Goal: Book appointment/travel/reservation

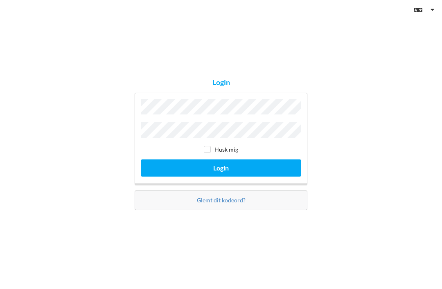
click at [231, 175] on button "Login" at bounding box center [221, 167] width 160 height 17
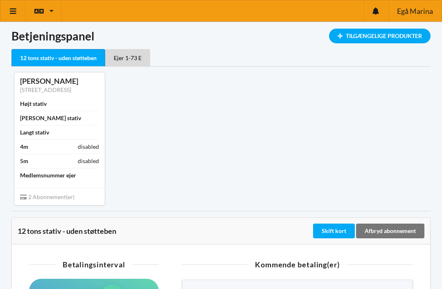
click at [12, 9] on icon at bounding box center [13, 10] width 9 height 7
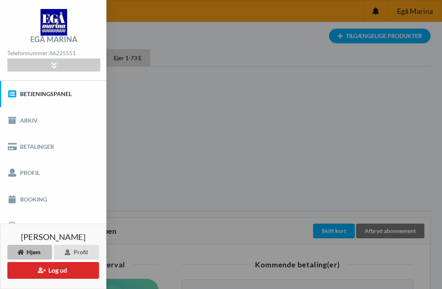
click at [31, 203] on link "Booking" at bounding box center [53, 199] width 106 height 26
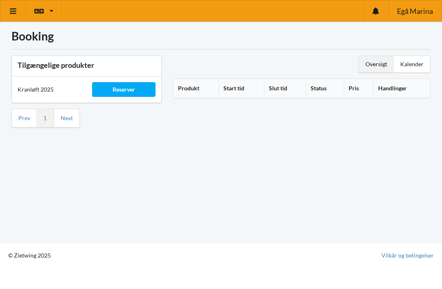
click at [137, 90] on div "Reserver" at bounding box center [123, 89] width 63 height 15
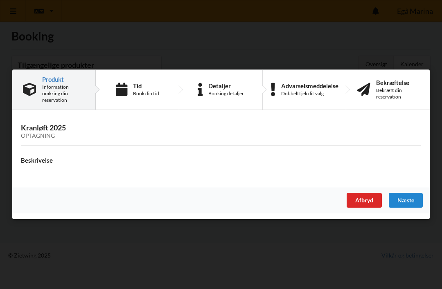
click at [410, 205] on div "Næste" at bounding box center [406, 200] width 34 height 15
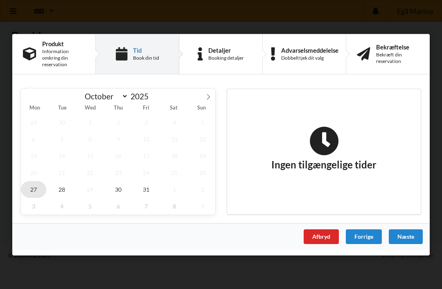
click at [33, 191] on span "27" at bounding box center [33, 189] width 25 height 17
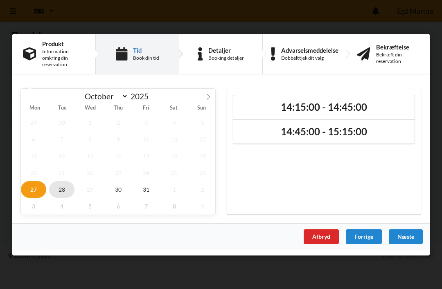
click at [65, 184] on span "28" at bounding box center [61, 189] width 25 height 17
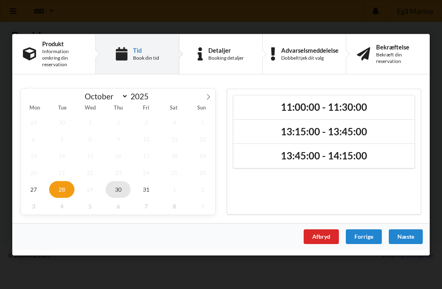
click at [125, 186] on span "30" at bounding box center [118, 189] width 25 height 17
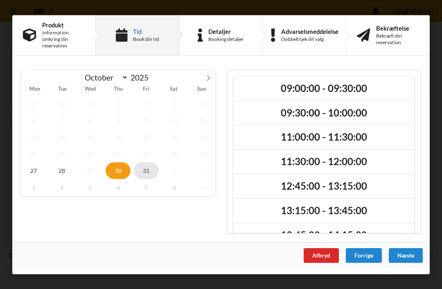
click at [152, 170] on span "31" at bounding box center [146, 170] width 25 height 17
